Goal: Task Accomplishment & Management: Manage account settings

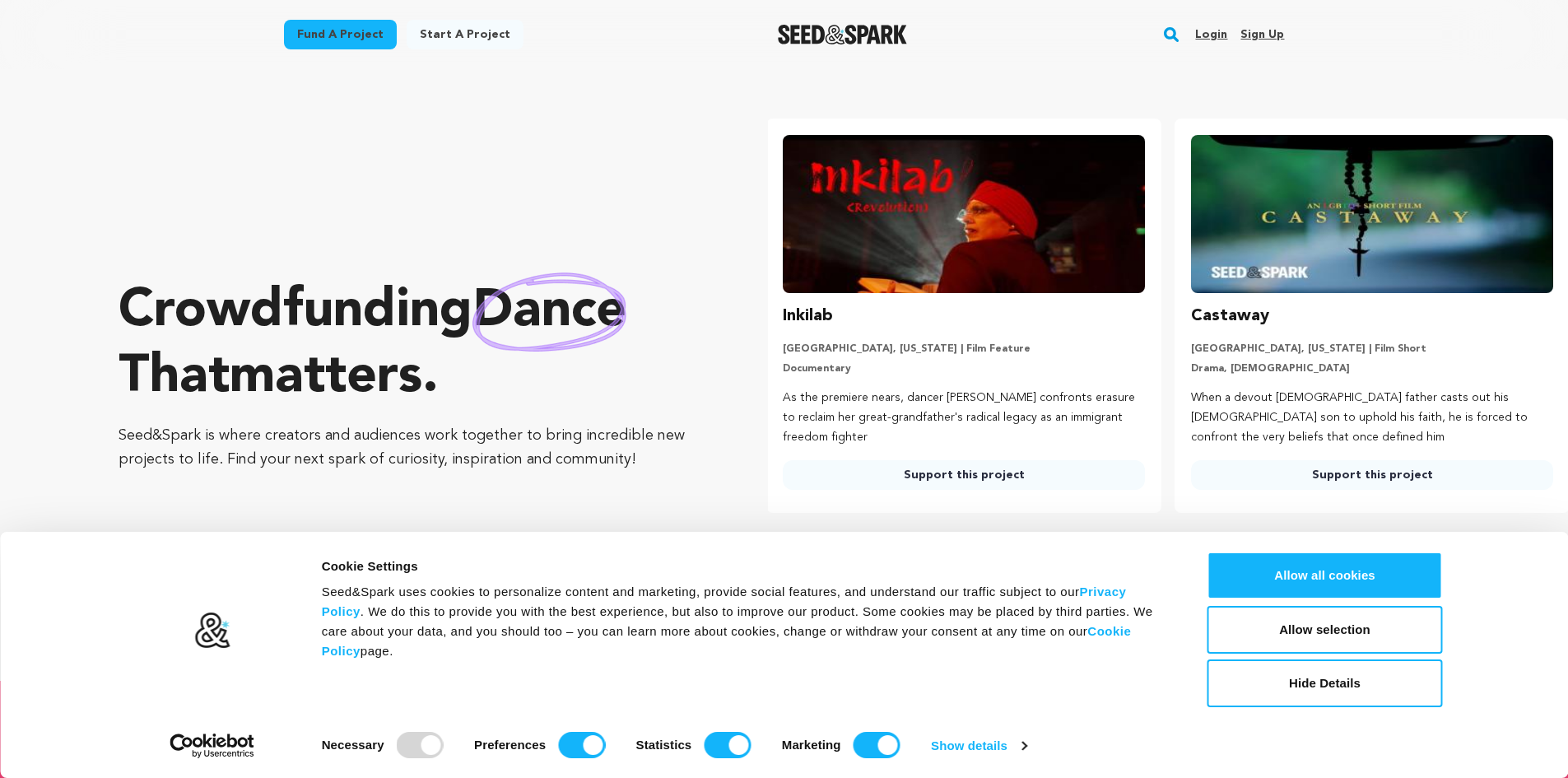
scroll to position [0, 422]
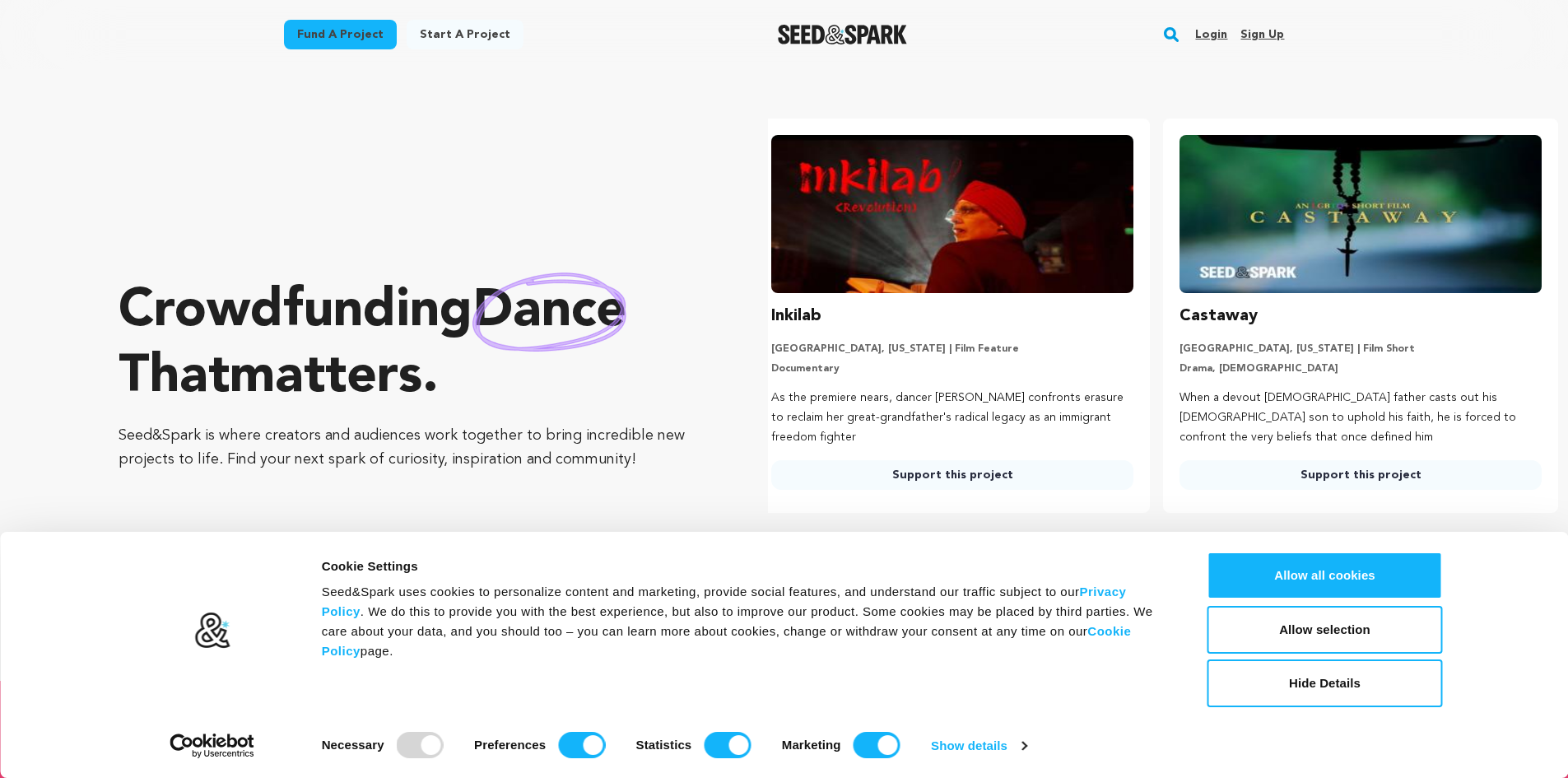
click at [1208, 29] on link "Login" at bounding box center [1211, 35] width 32 height 27
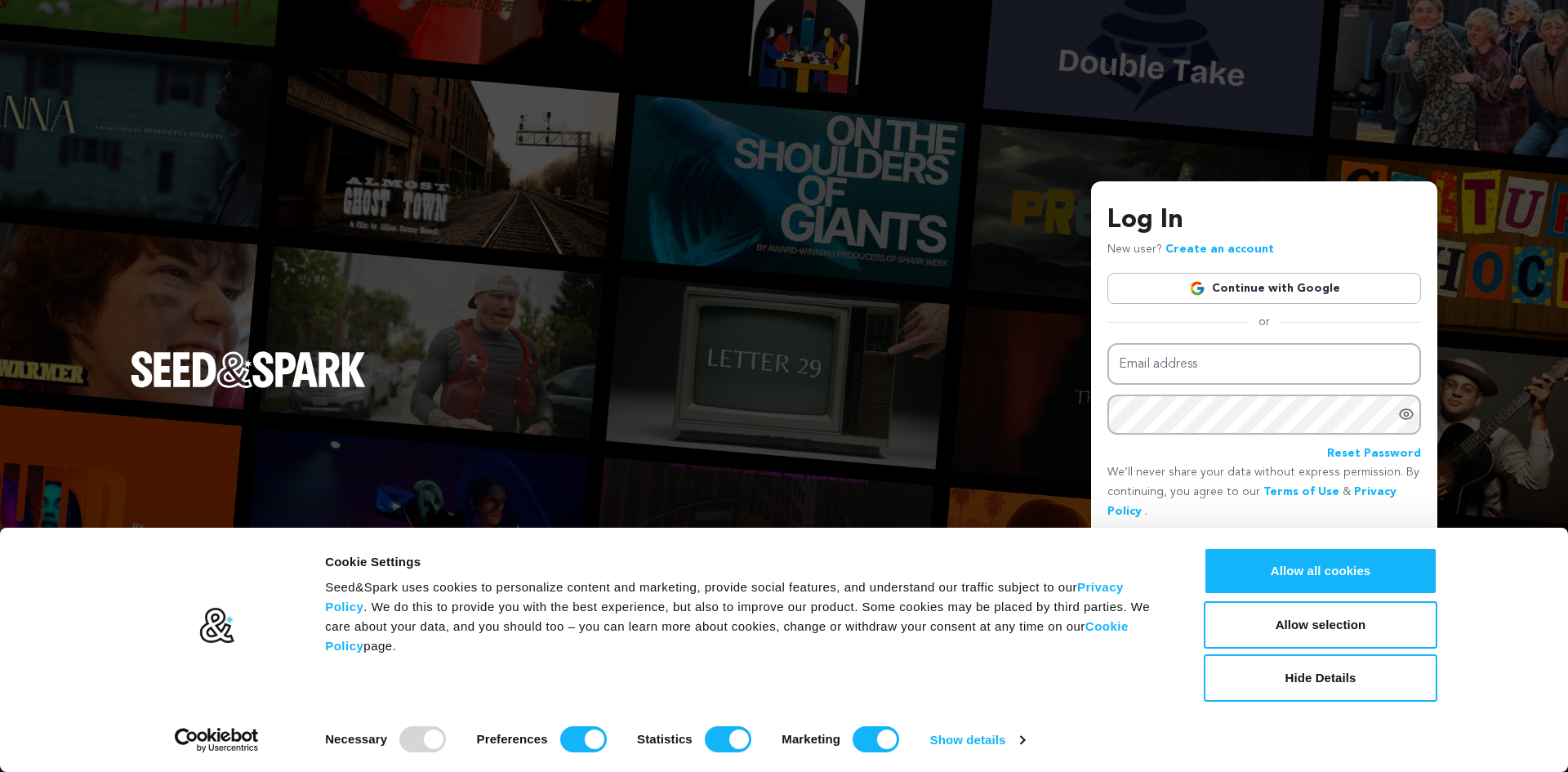
drag, startPoint x: 1257, startPoint y: 280, endPoint x: 1080, endPoint y: 287, distance: 177.1
click at [1257, 281] on link "Continue with Google" at bounding box center [1264, 287] width 314 height 31
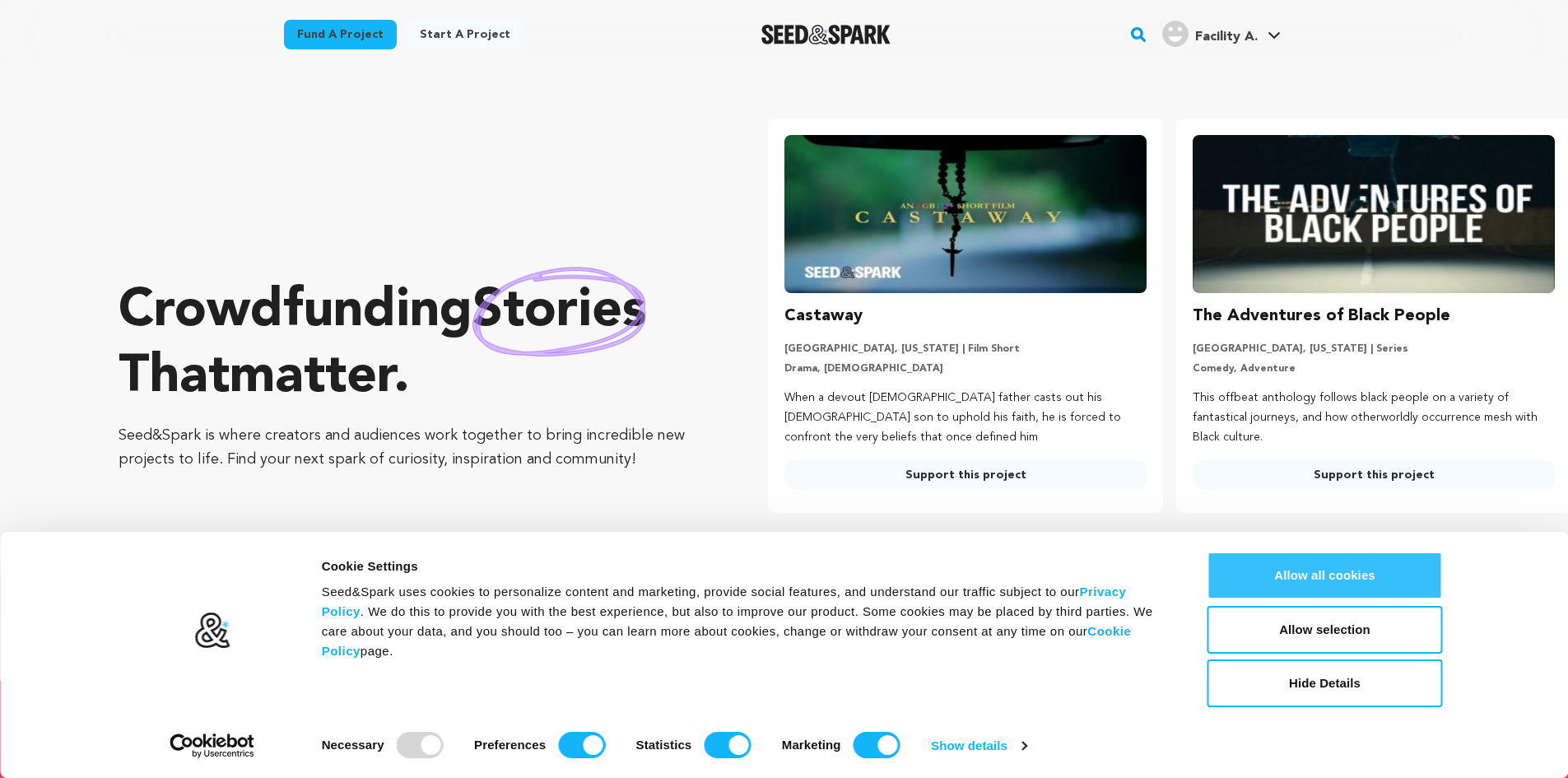
click at [1281, 572] on button "Allow all cookies" at bounding box center [1325, 574] width 235 height 48
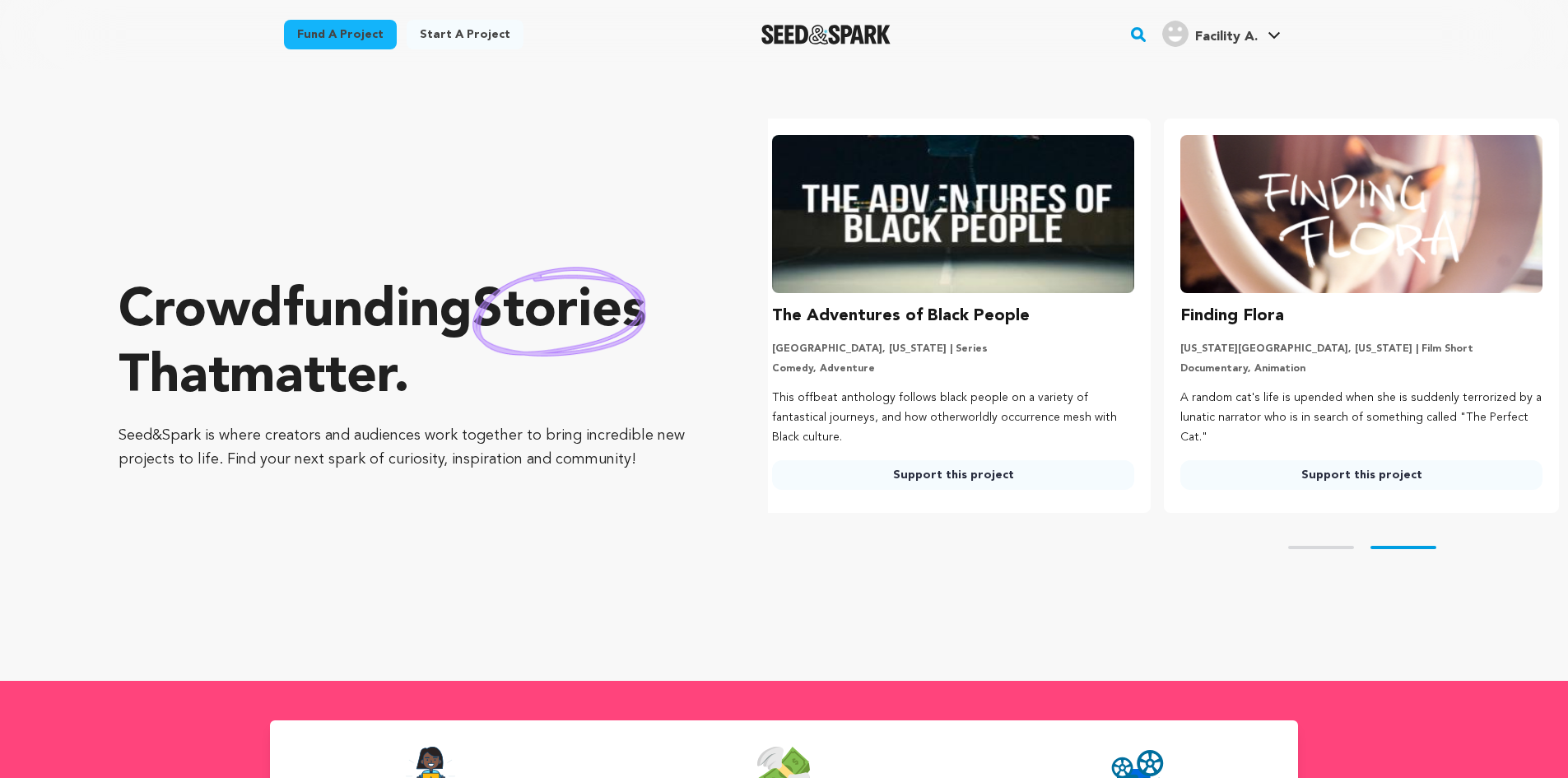
scroll to position [0, 422]
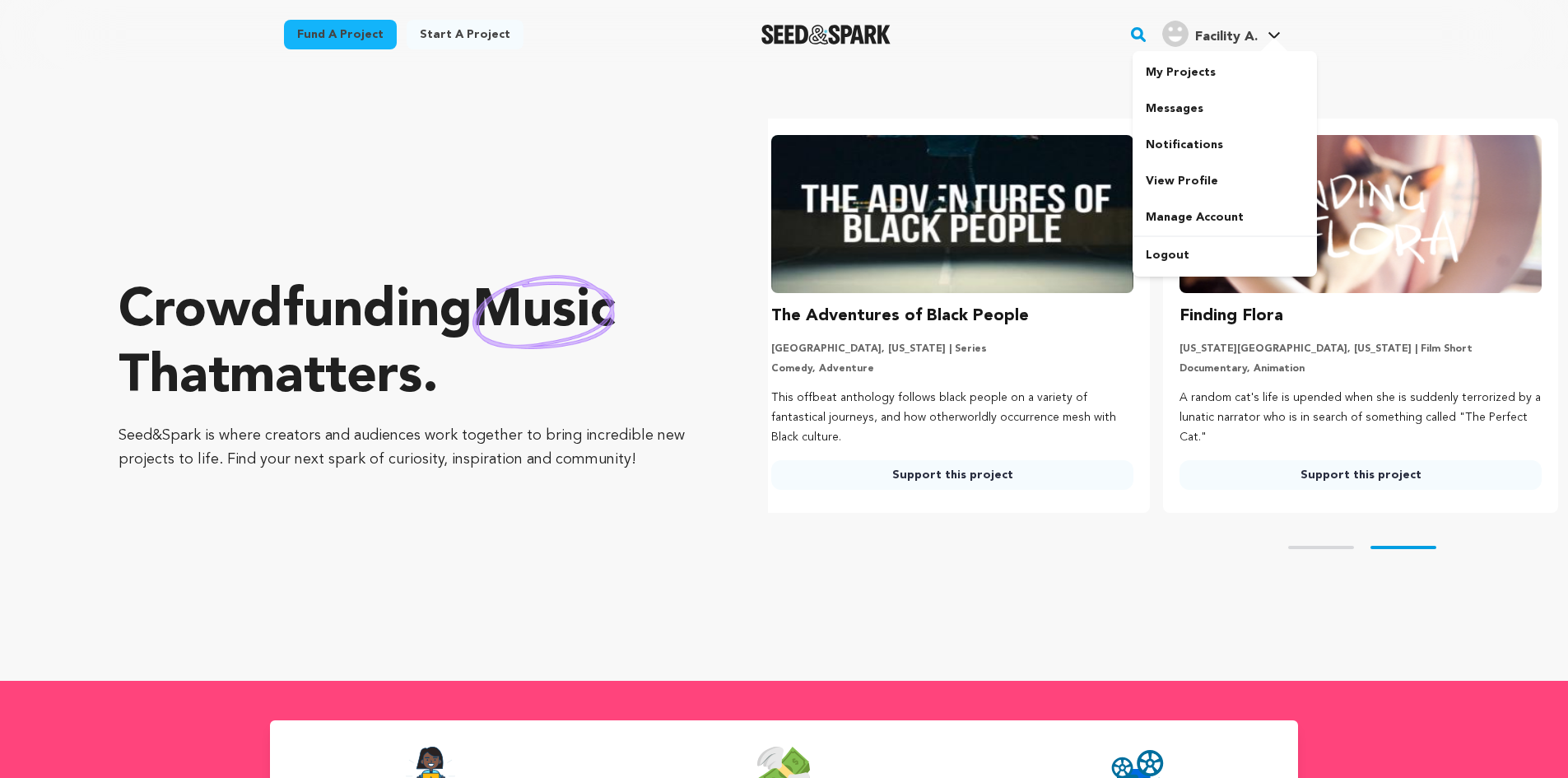
click at [1177, 42] on img "Facility A.'s Profile" at bounding box center [1176, 34] width 27 height 27
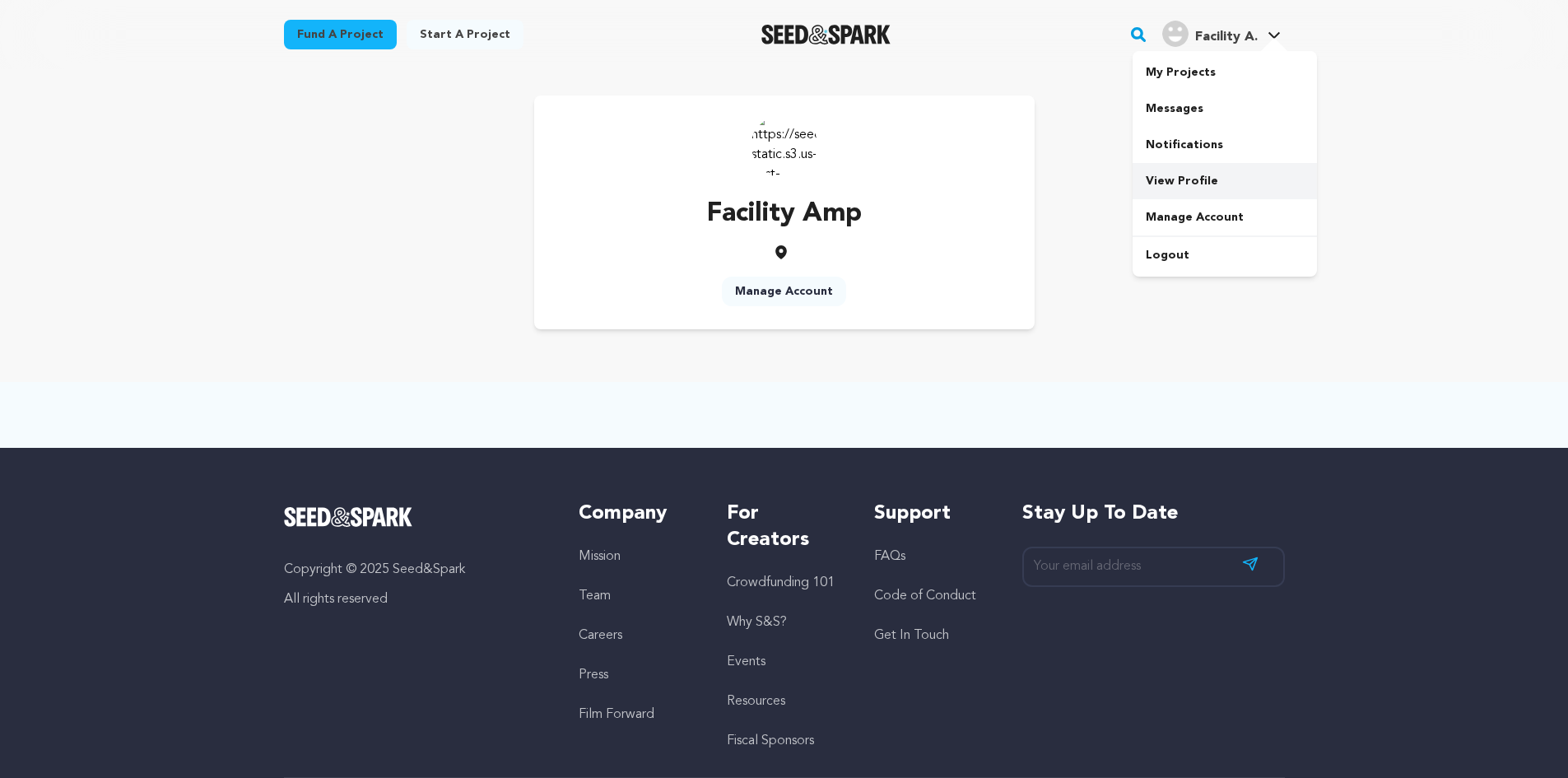
click at [1190, 172] on link "View Profile" at bounding box center [1224, 180] width 185 height 36
click at [1191, 179] on link "View Profile" at bounding box center [1224, 180] width 185 height 36
click at [792, 297] on link "Manage Account" at bounding box center [784, 290] width 124 height 29
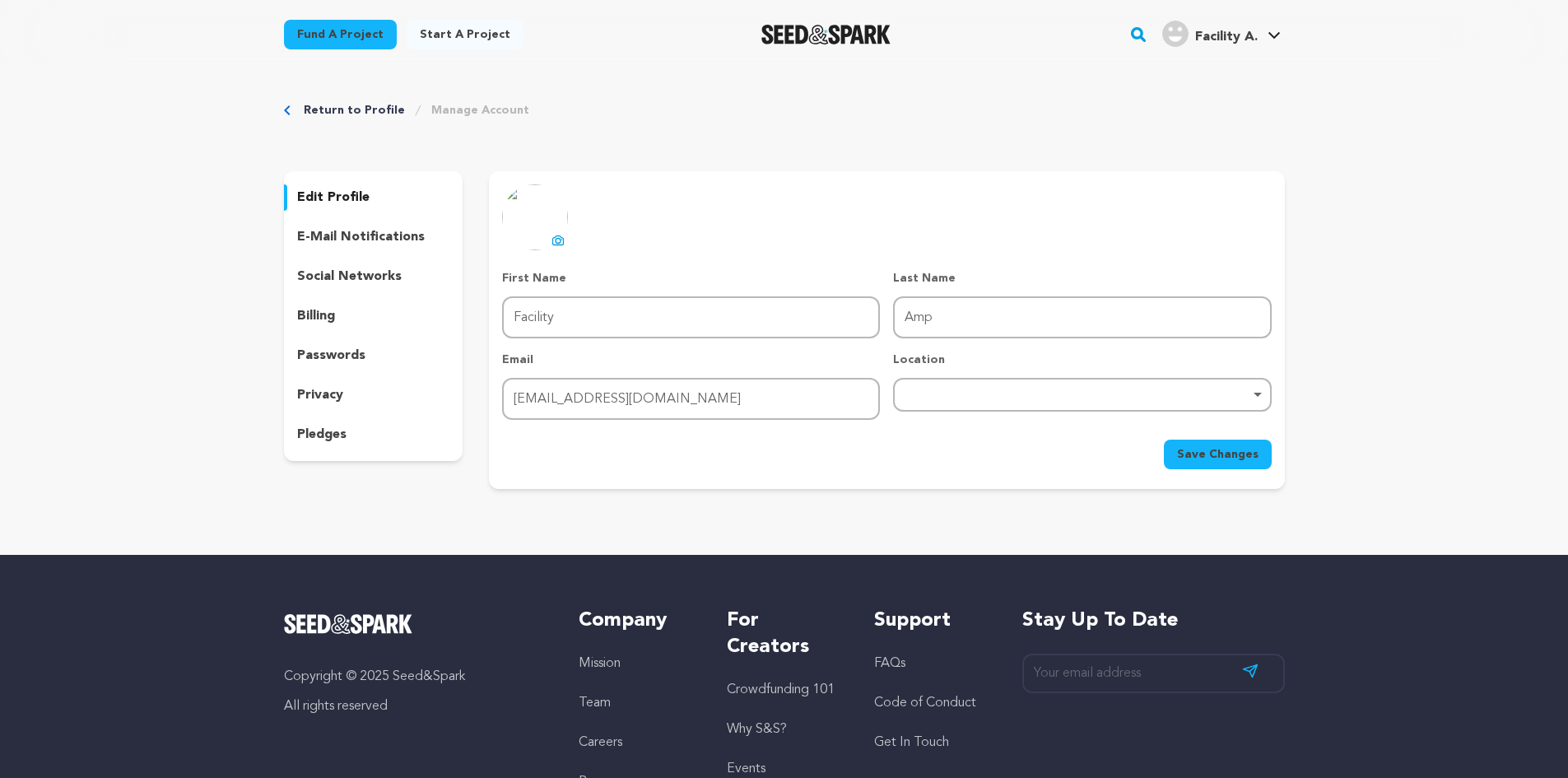
click at [330, 200] on p "edit profile" at bounding box center [333, 198] width 73 height 20
click at [328, 198] on p "edit profile" at bounding box center [333, 198] width 73 height 20
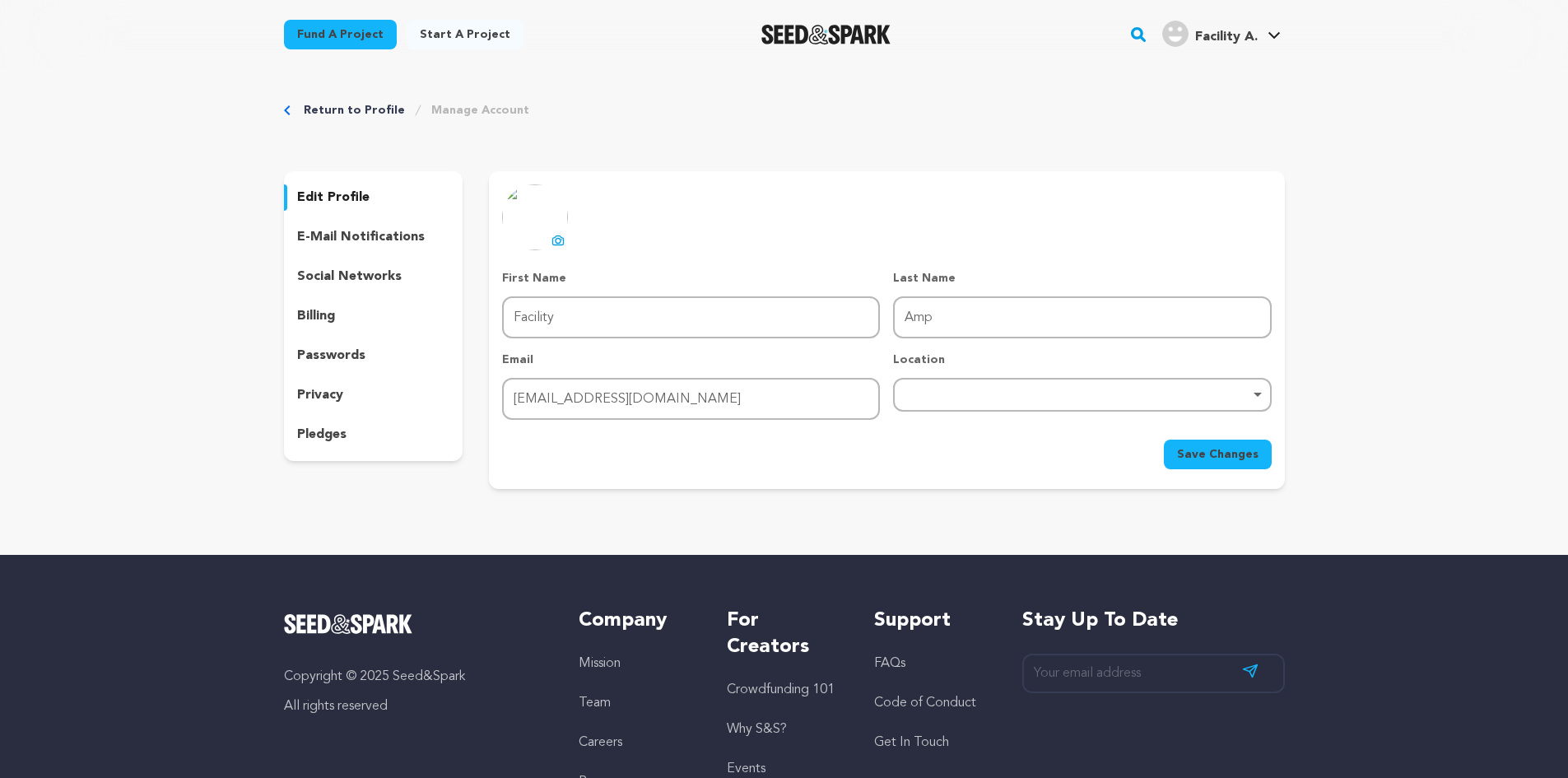
click at [555, 239] on icon at bounding box center [558, 240] width 13 height 13
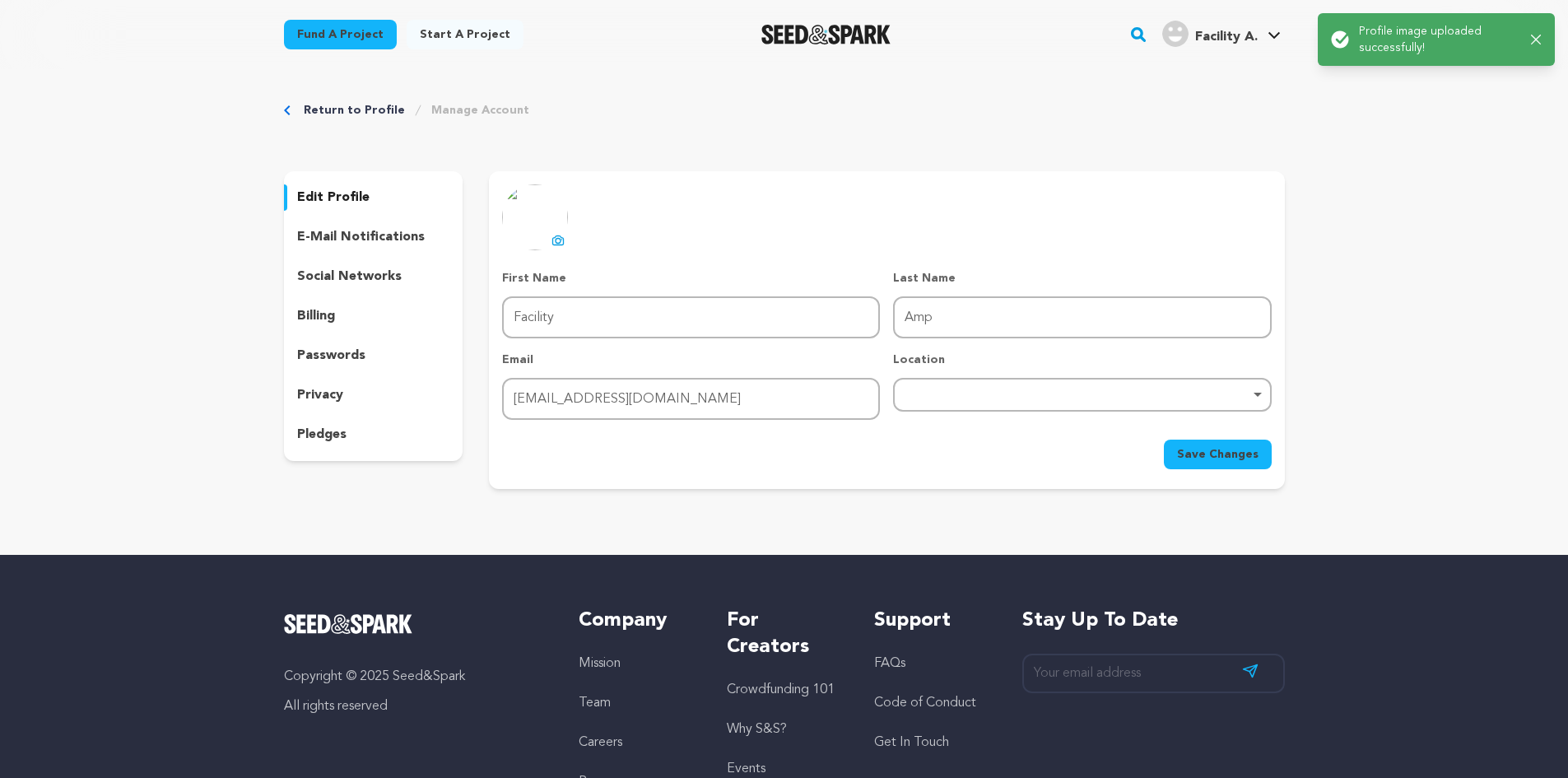
click at [1216, 453] on span "Save Changes" at bounding box center [1218, 454] width 82 height 17
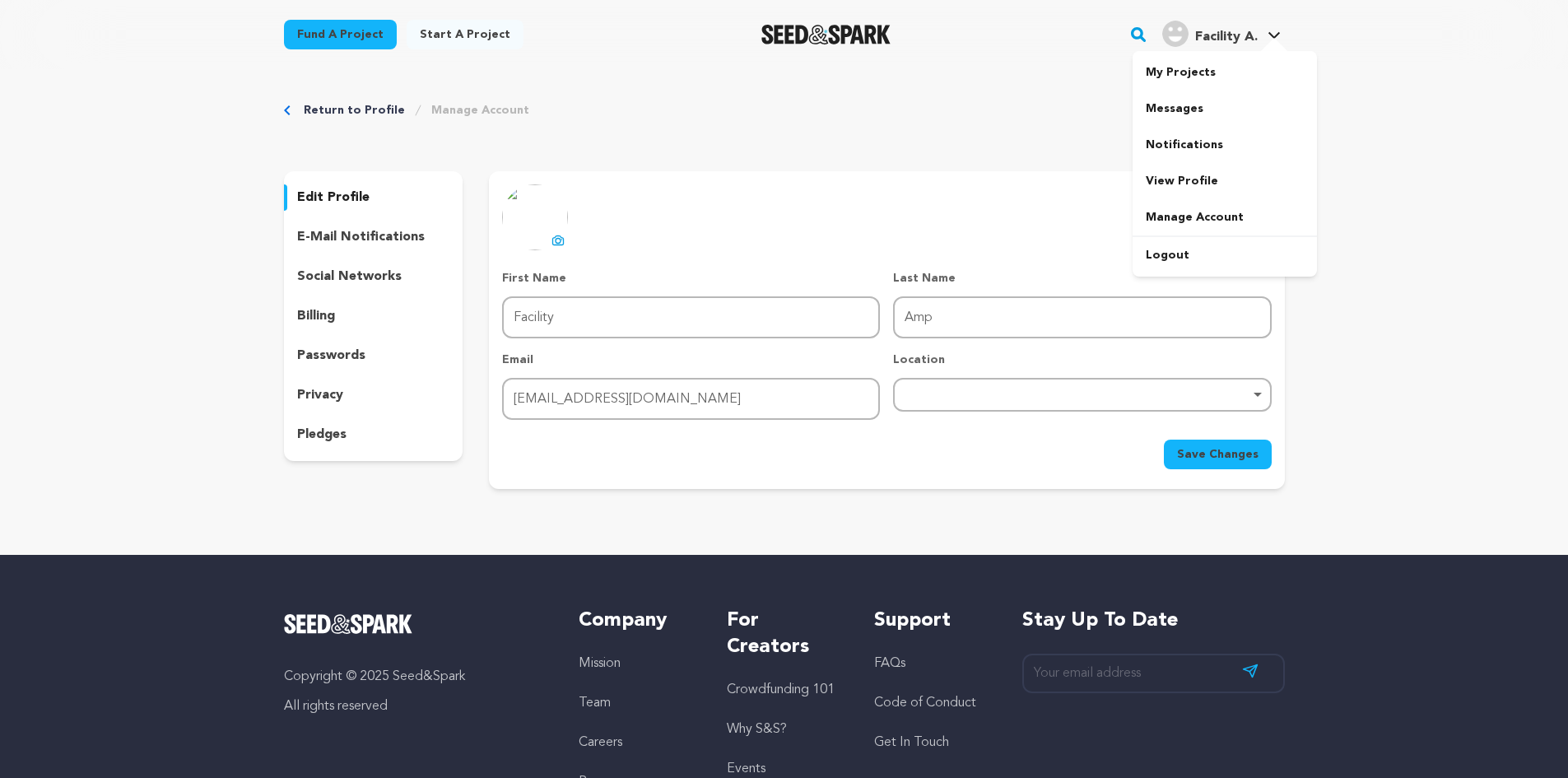
click at [1269, 25] on link "Facility A. Facility A." at bounding box center [1222, 32] width 125 height 29
